Goal: Transaction & Acquisition: Obtain resource

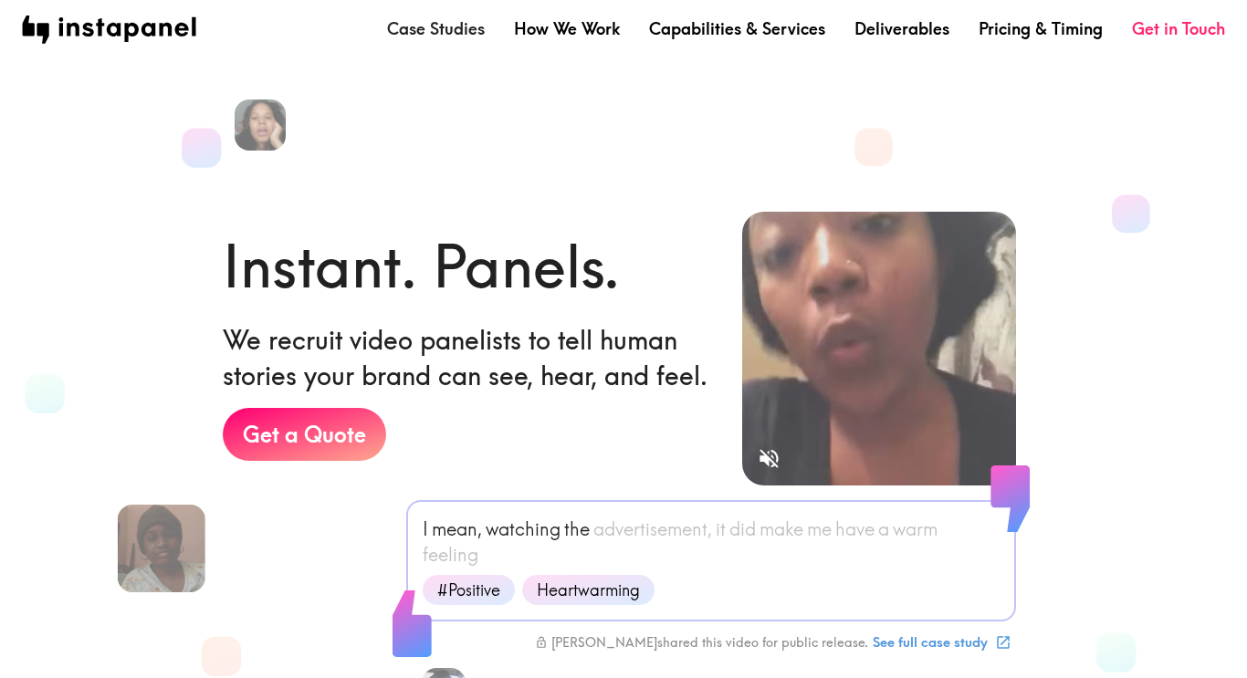
click at [440, 33] on link "Case Studies" at bounding box center [436, 28] width 98 height 23
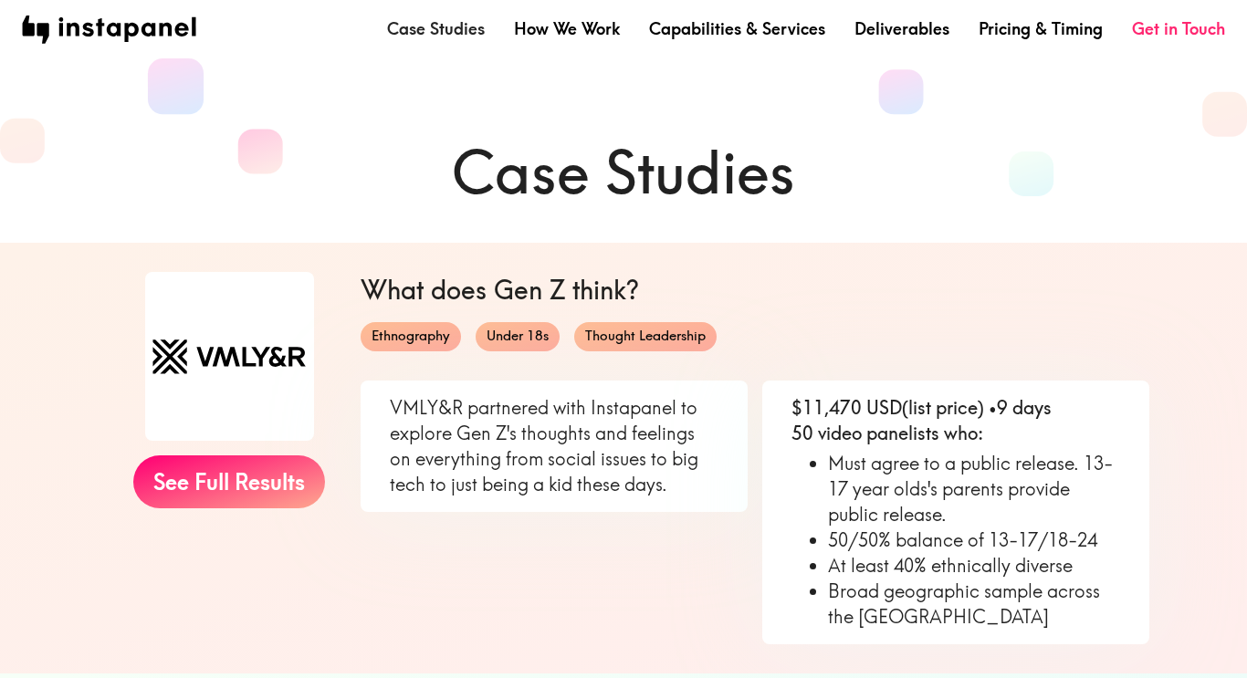
click at [456, 35] on link "Case Studies" at bounding box center [436, 28] width 98 height 23
click at [129, 33] on img at bounding box center [109, 30] width 174 height 28
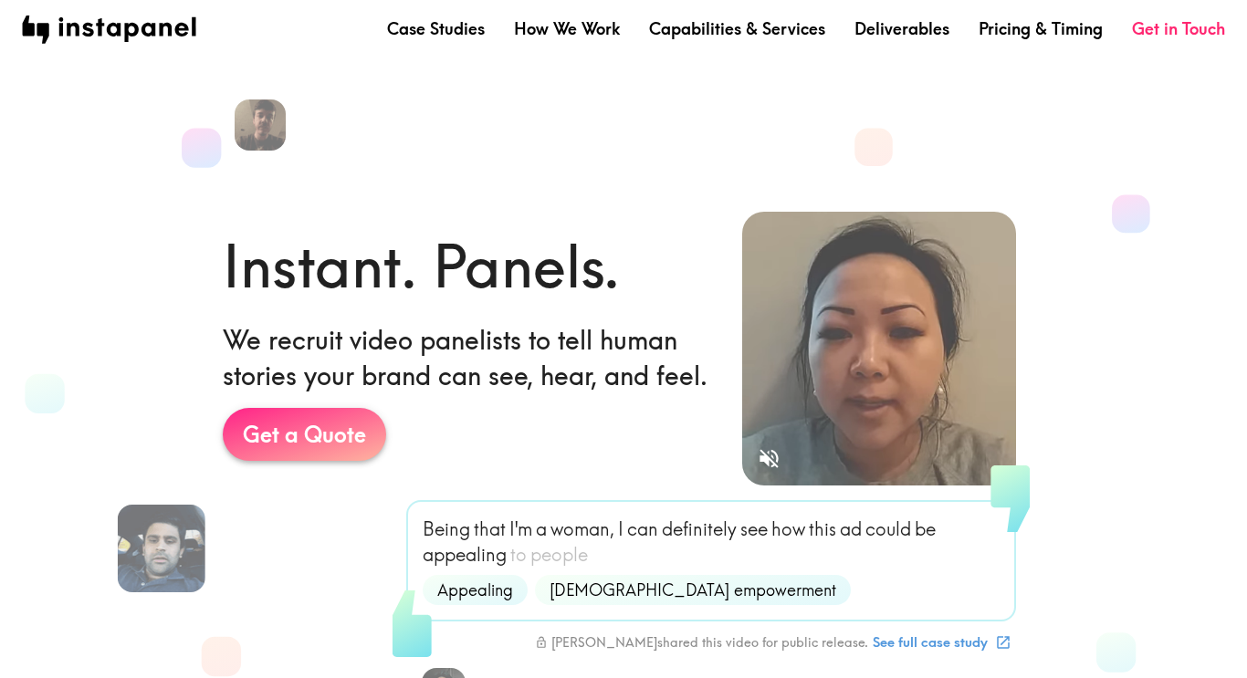
click at [343, 443] on link "Get a Quote" at bounding box center [304, 434] width 163 height 53
